Goal: Information Seeking & Learning: Learn about a topic

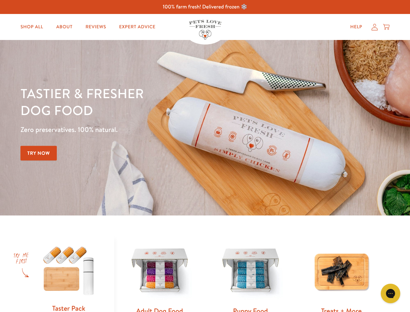
click at [205, 156] on div "Tastier & fresher dog food Zero preservatives. 100% natural. Try Now" at bounding box center [143, 128] width 246 height 86
click at [390, 293] on icon "Gorgias live chat" at bounding box center [390, 293] width 6 height 6
